Goal: Information Seeking & Learning: Learn about a topic

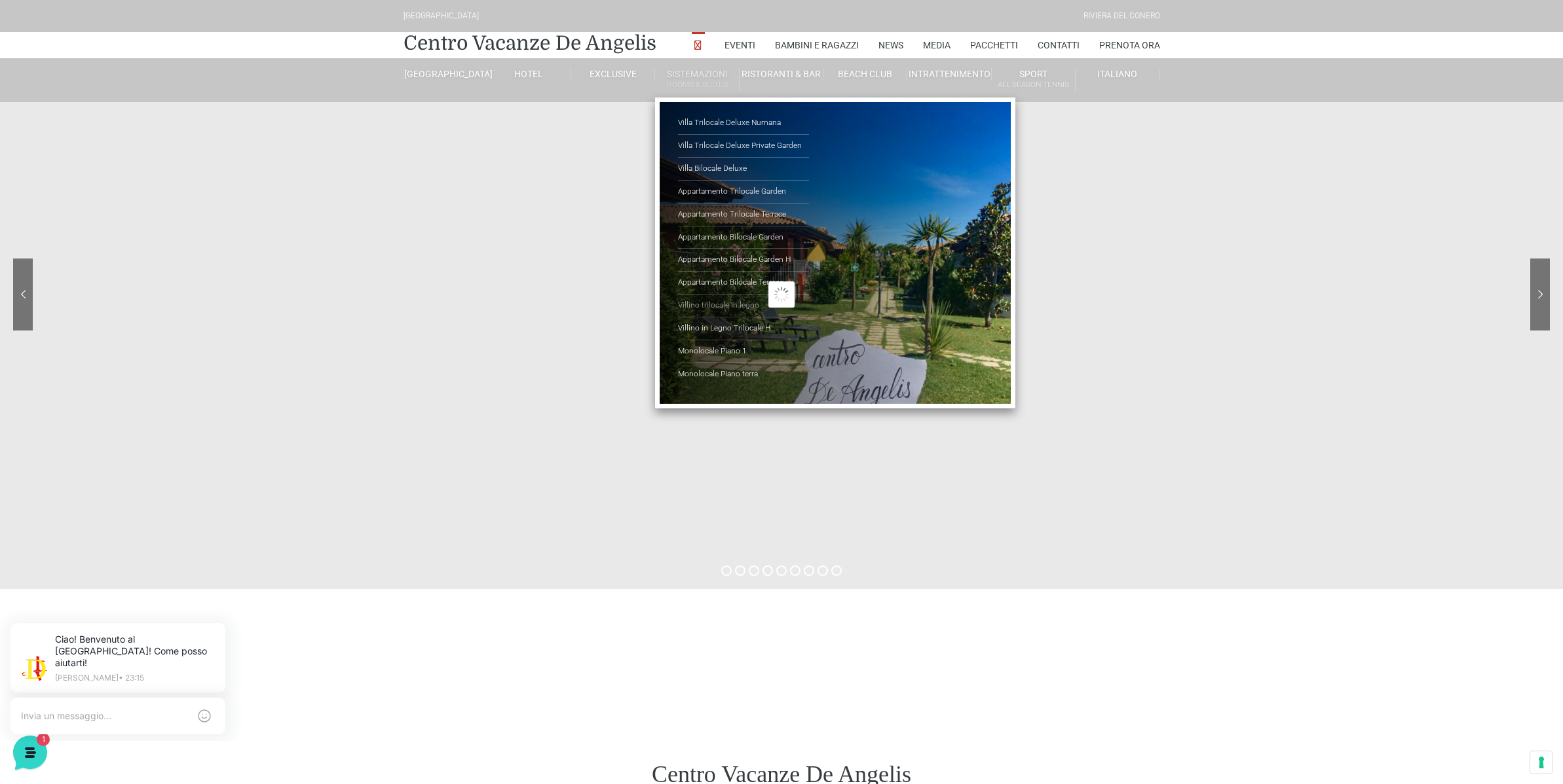
click at [718, 306] on link "Villino trilocale in legno" at bounding box center [743, 305] width 131 height 22
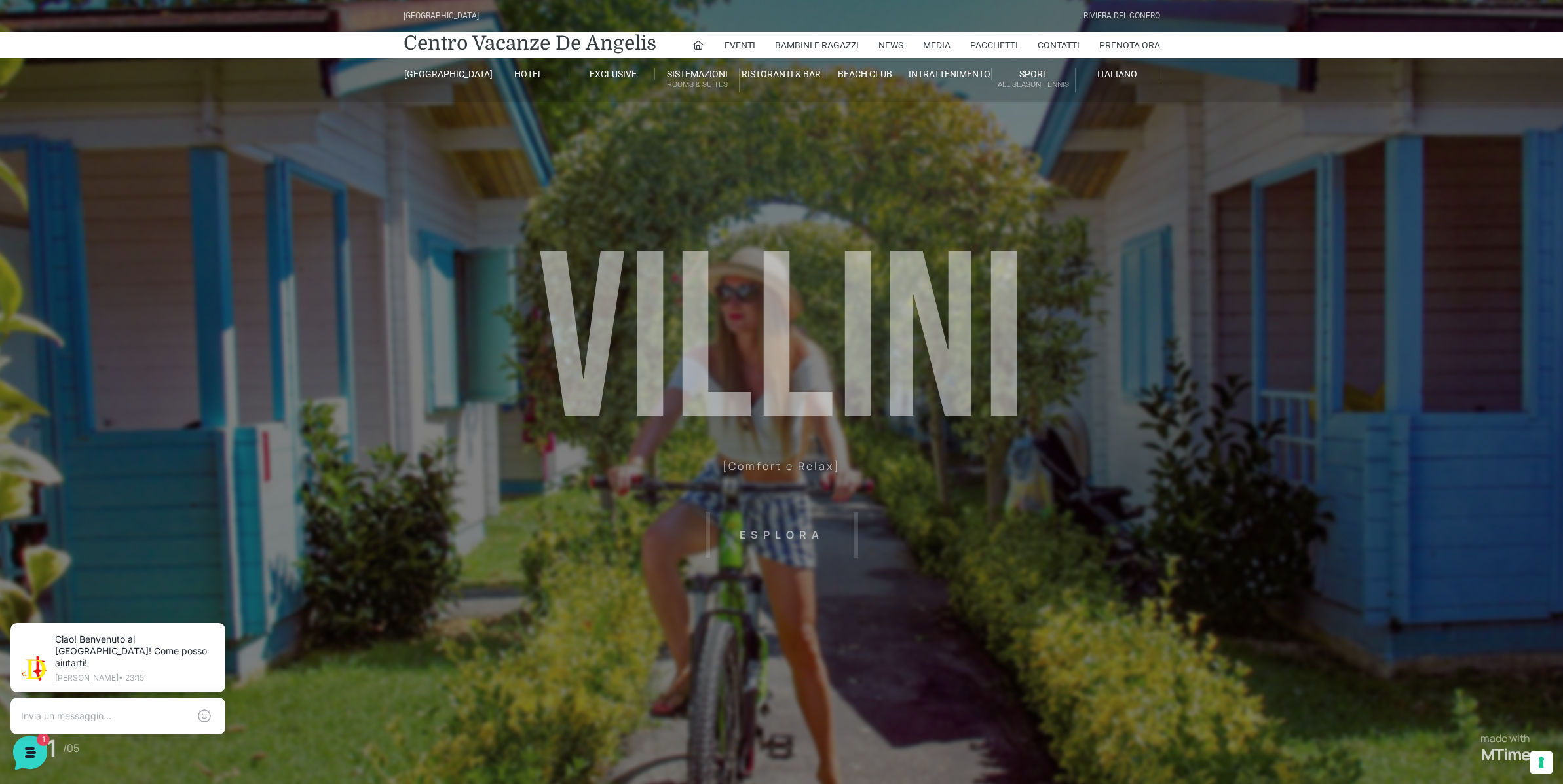
click at [910, 621] on sr7-mask at bounding box center [782, 392] width 1563 height 784
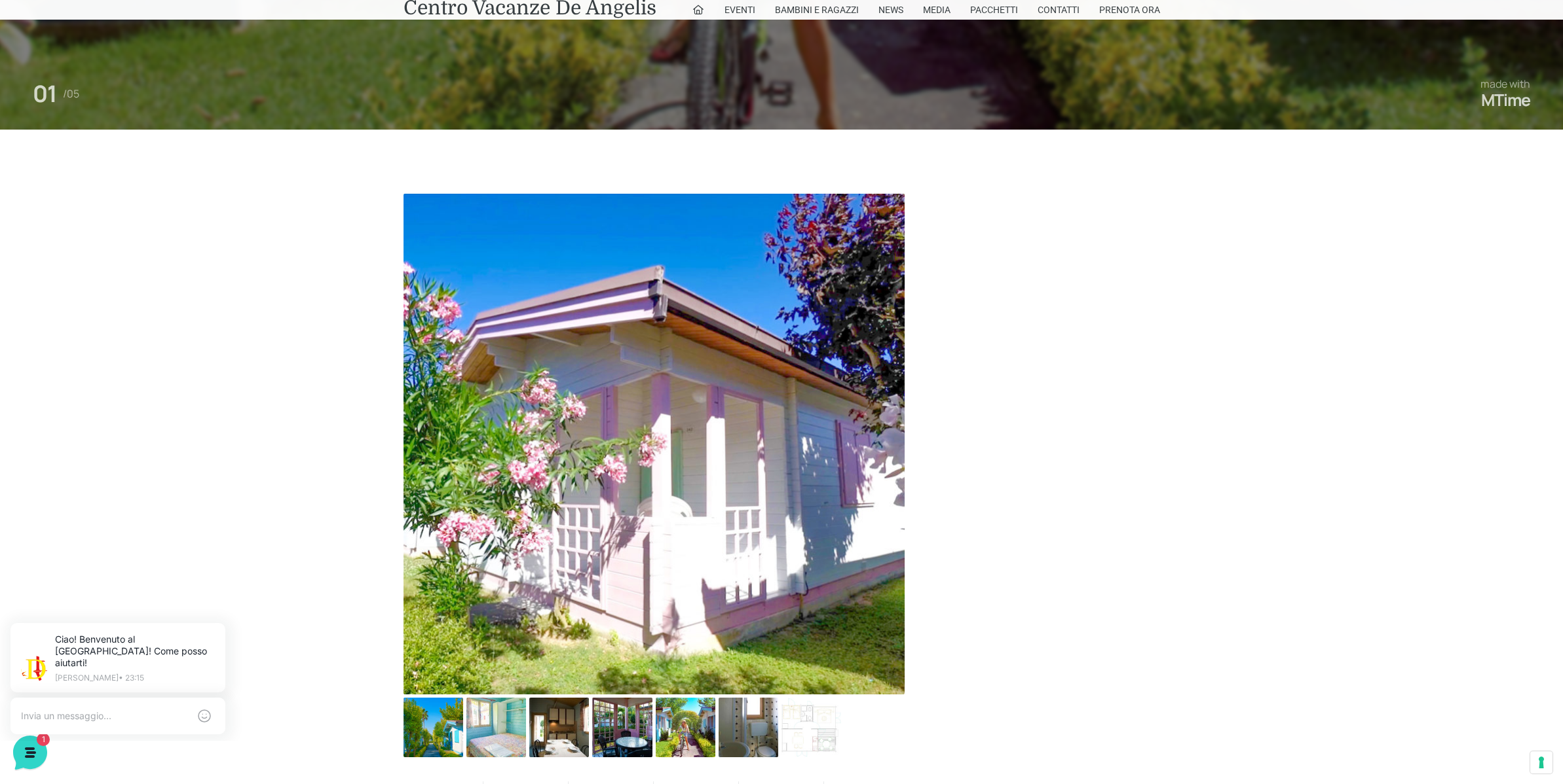
scroll to position [786, 0]
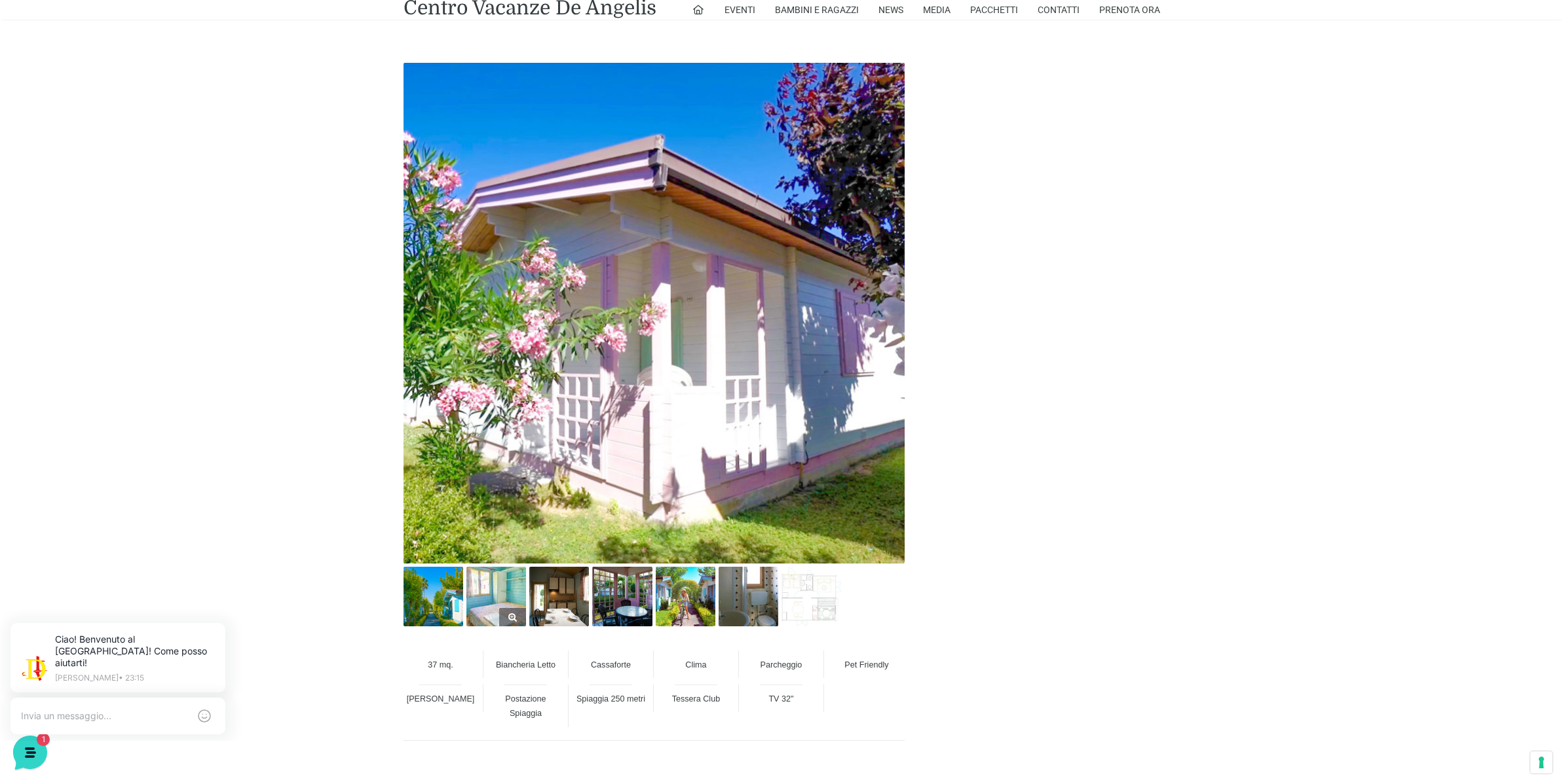
click at [485, 601] on img at bounding box center [496, 596] width 60 height 60
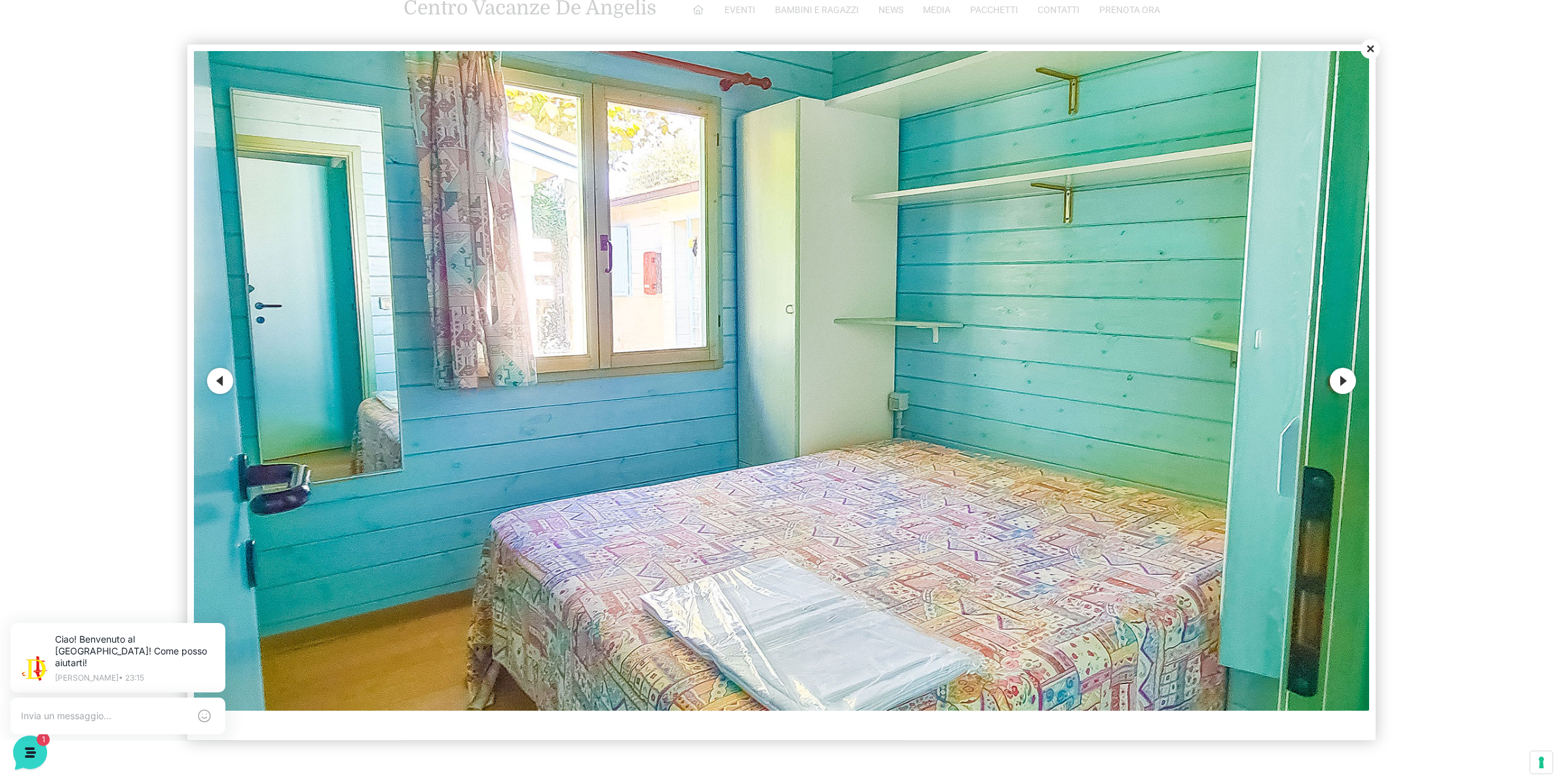
click at [1343, 382] on button "Next" at bounding box center [1343, 380] width 26 height 26
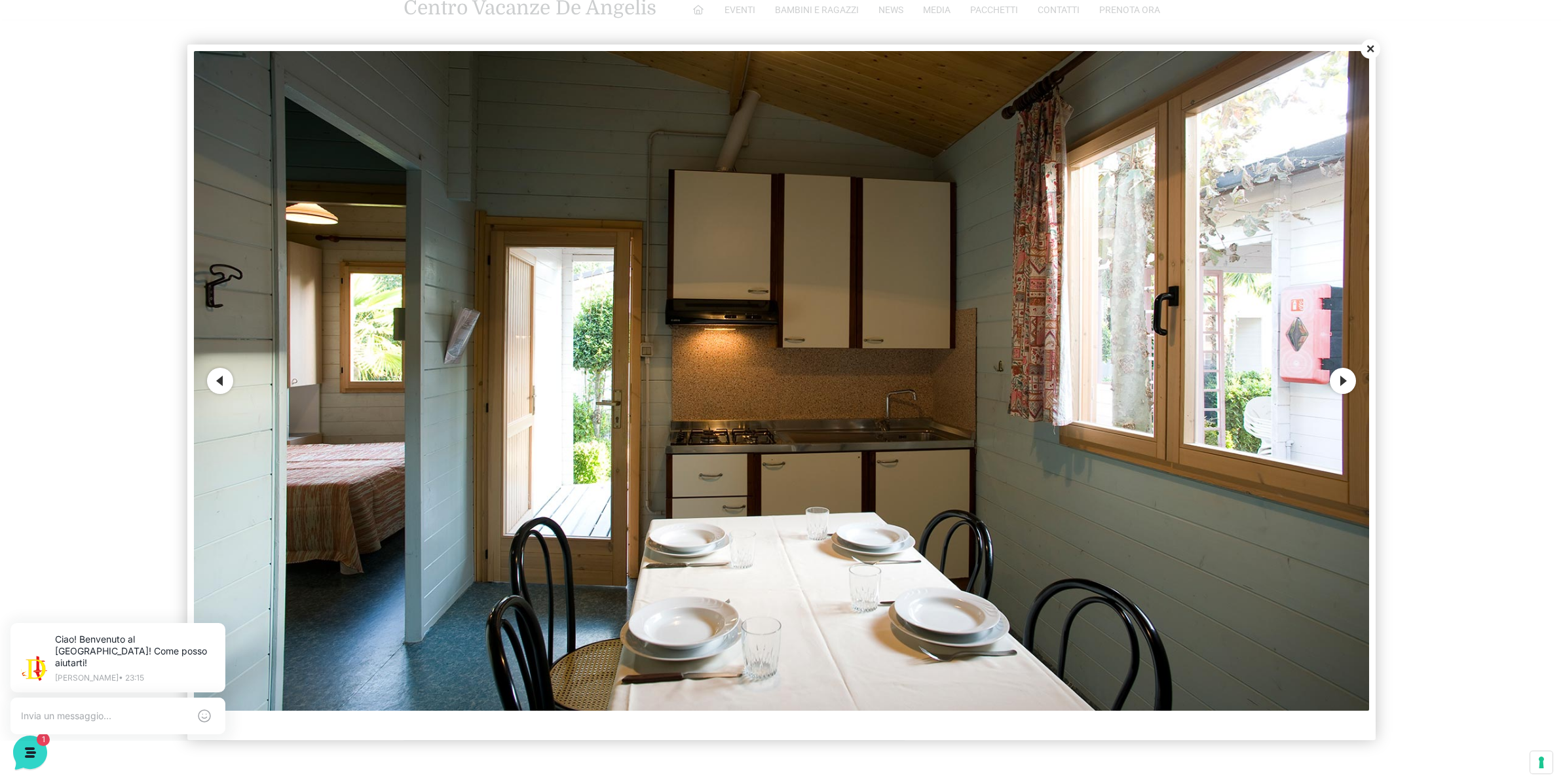
click at [1343, 382] on button "Next" at bounding box center [1343, 380] width 26 height 26
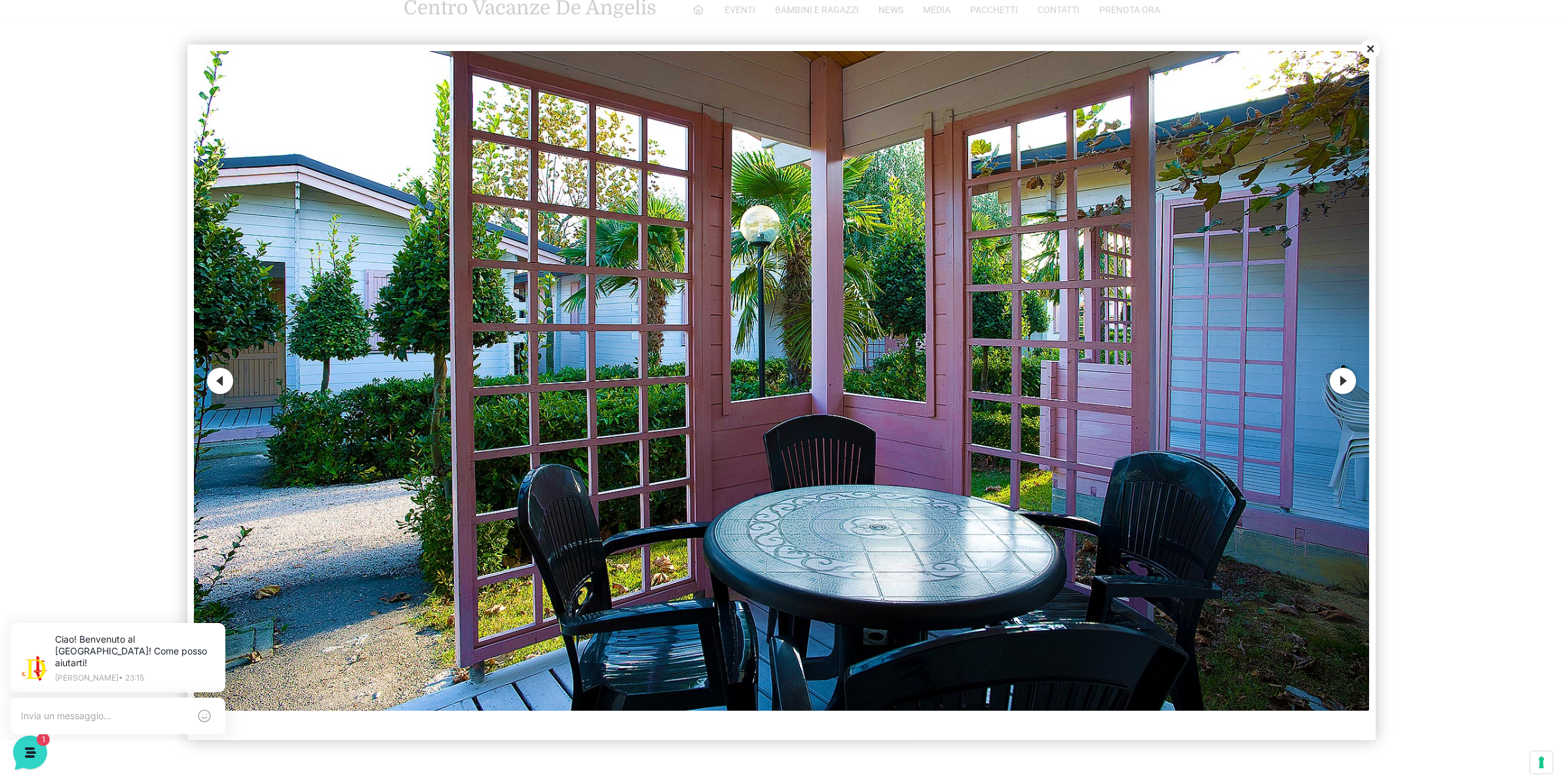
click at [1343, 382] on button "Next" at bounding box center [1343, 380] width 26 height 26
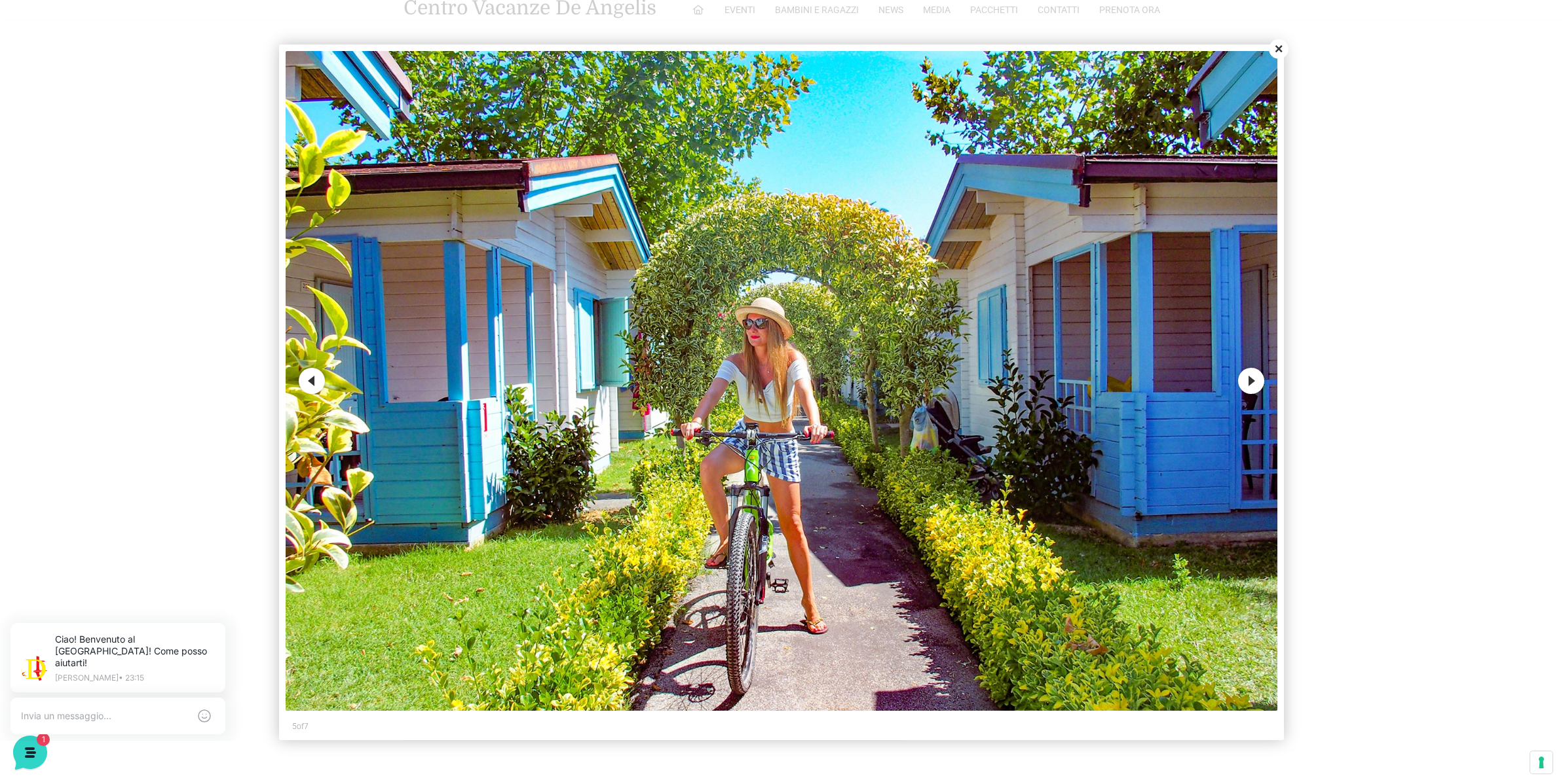
click at [1276, 44] on button "Close" at bounding box center [1278, 49] width 20 height 20
